Goal: Connect with others: Connect with others

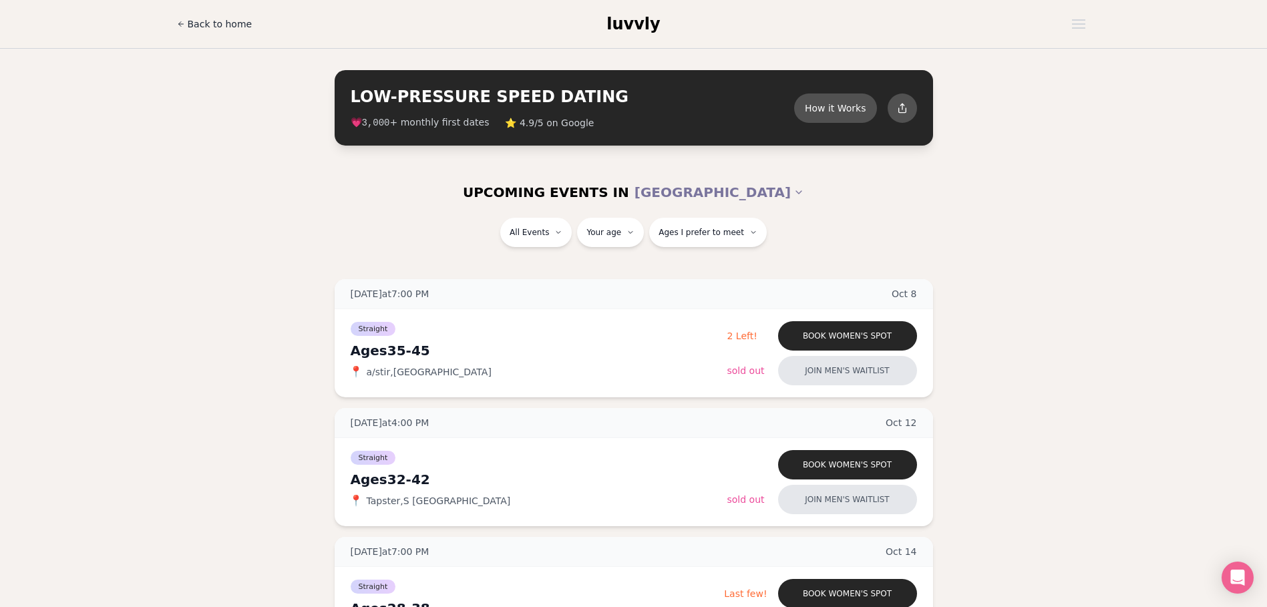
click at [210, 29] on span "Back to home" at bounding box center [220, 23] width 65 height 13
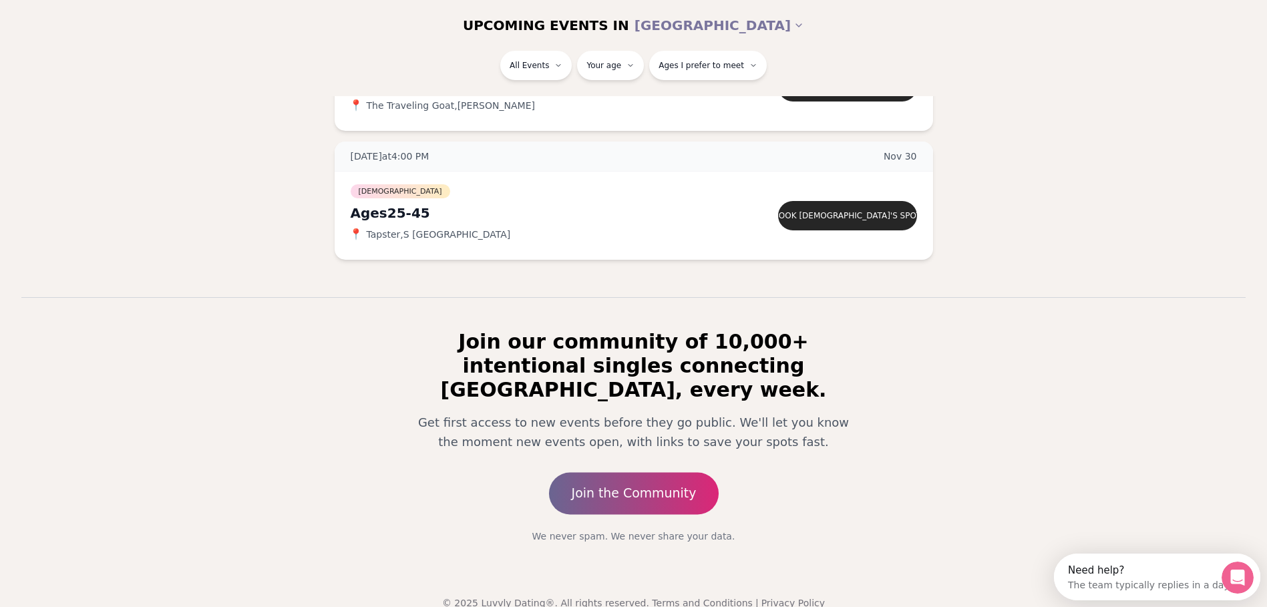
click at [658, 472] on link "Join the Community" at bounding box center [633, 493] width 170 height 42
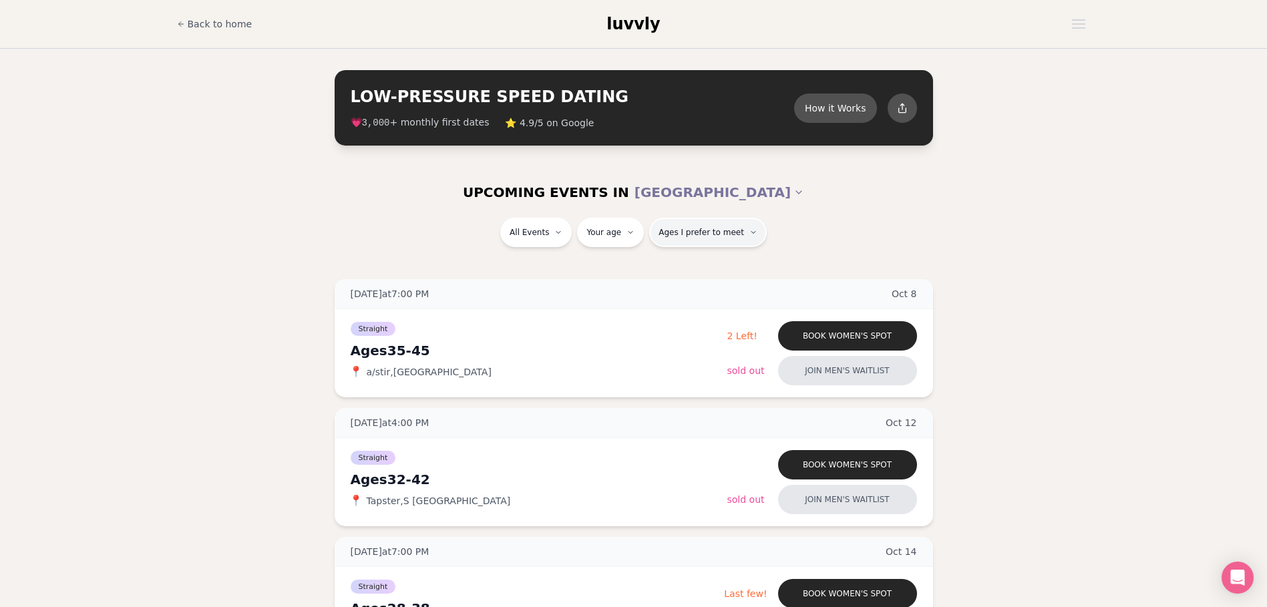
click at [674, 231] on span "Ages I prefer to meet" at bounding box center [700, 232] width 85 height 11
click at [675, 232] on span "Ages I prefer to meet" at bounding box center [700, 232] width 85 height 11
